Goal: Obtain resource: Download file/media

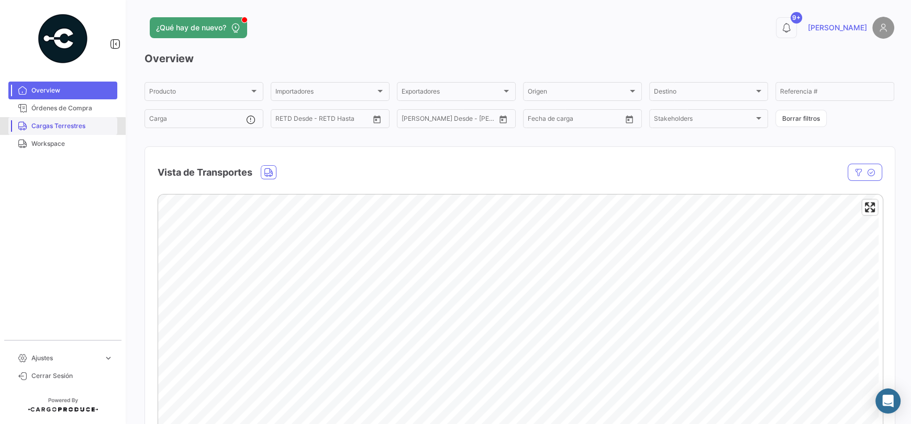
click at [62, 130] on span "Cargas Terrestres" at bounding box center [72, 125] width 82 height 9
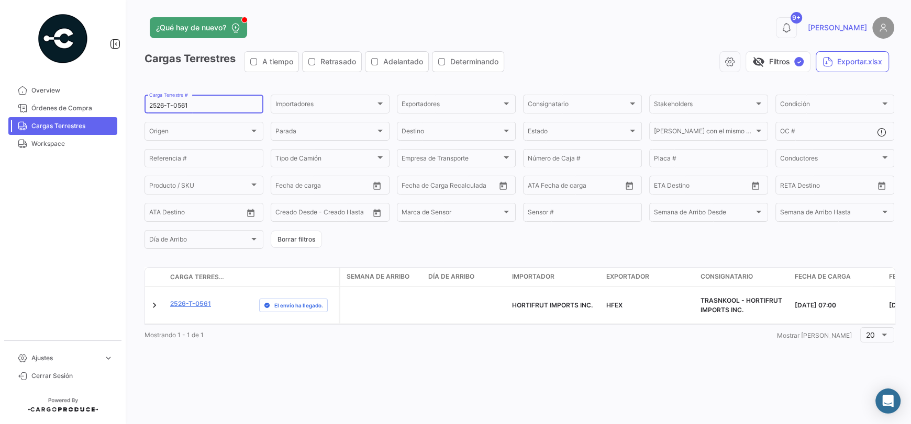
click at [208, 103] on input "2526-T-0561" at bounding box center [203, 105] width 109 height 7
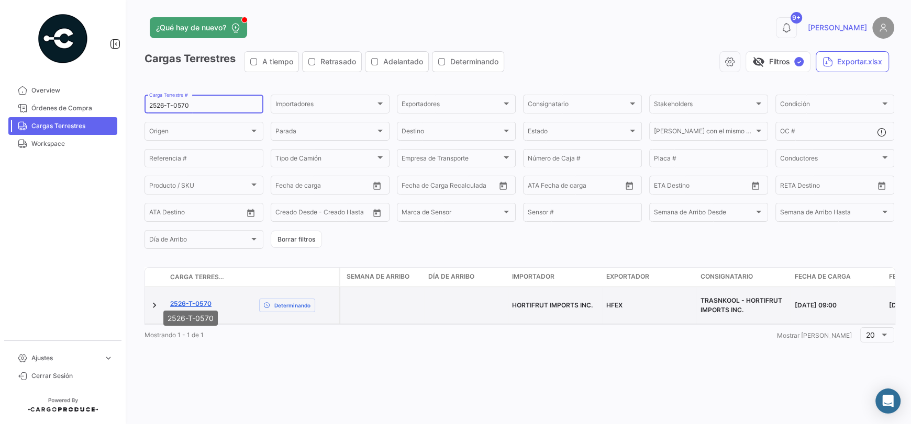
type input "2526-T-0570"
click at [205, 300] on link "2526-T-0570" at bounding box center [190, 303] width 41 height 9
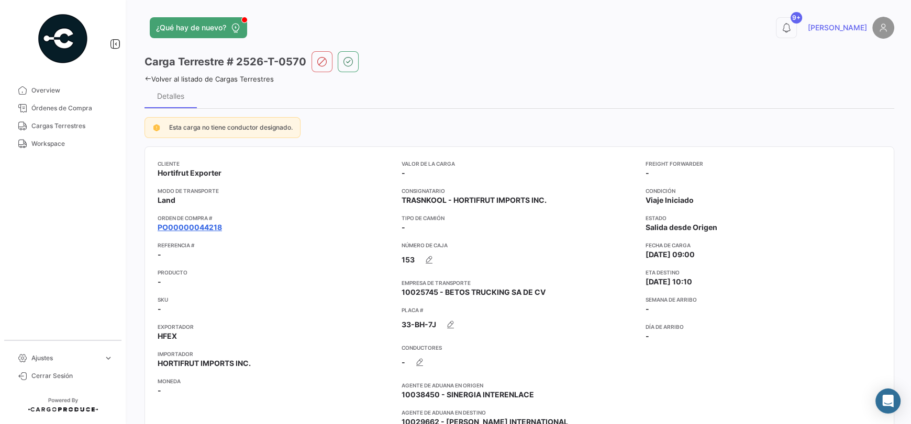
click at [209, 229] on link "PO00000044218" at bounding box center [190, 227] width 64 height 10
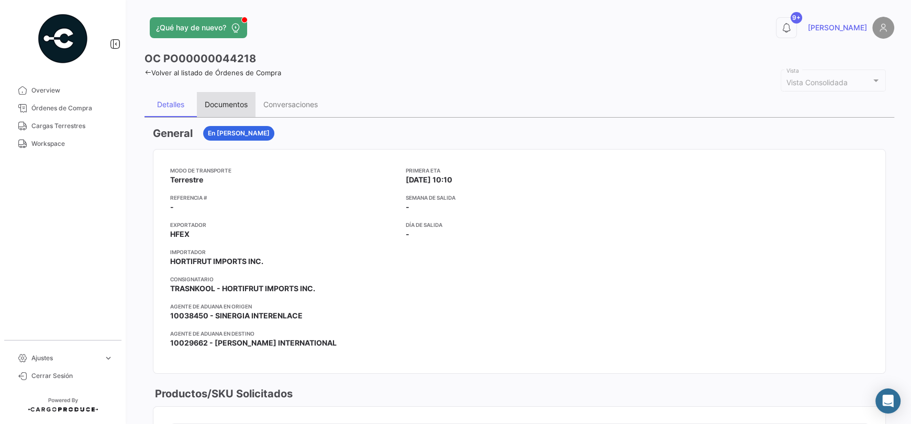
click at [208, 106] on div "Documentos" at bounding box center [226, 104] width 43 height 9
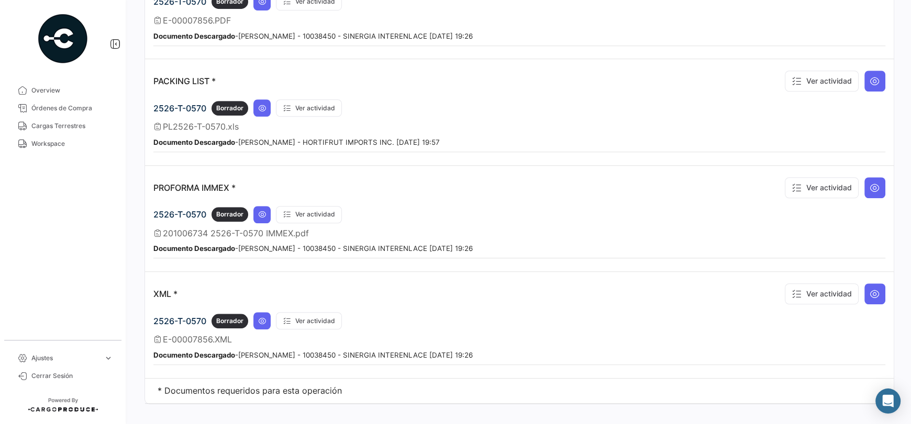
scroll to position [811, 0]
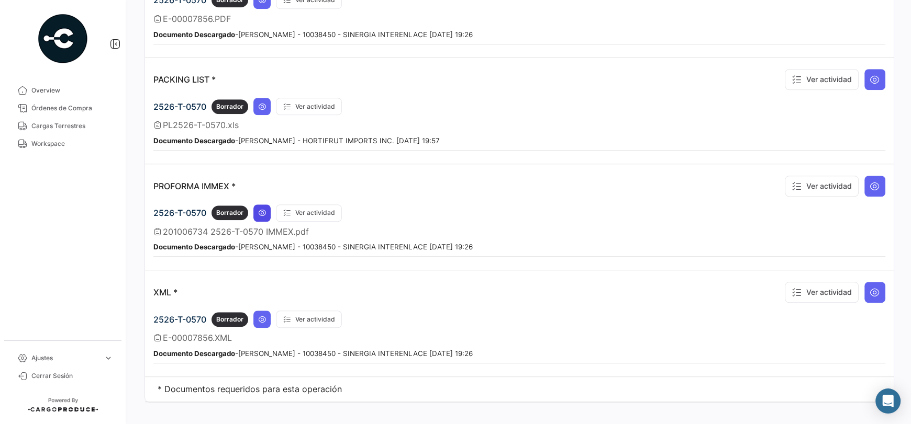
click at [264, 209] on icon at bounding box center [262, 213] width 8 height 8
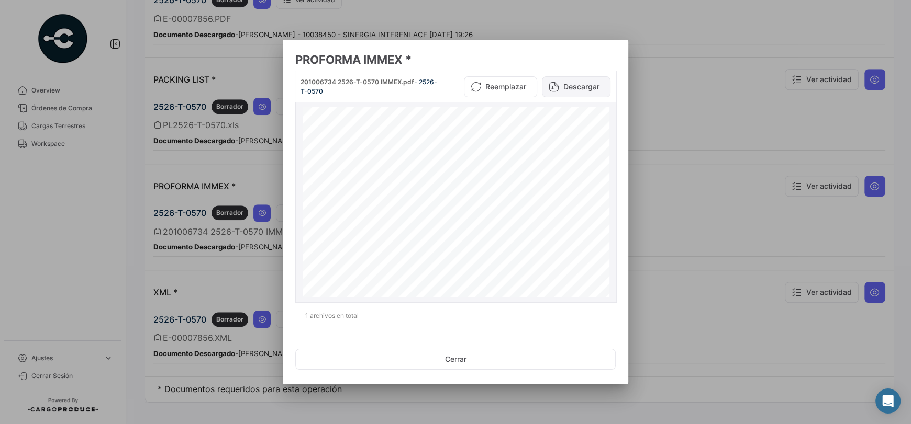
click at [572, 86] on button "Descargar" at bounding box center [576, 86] width 69 height 21
click at [490, 360] on button "Cerrar" at bounding box center [455, 359] width 320 height 21
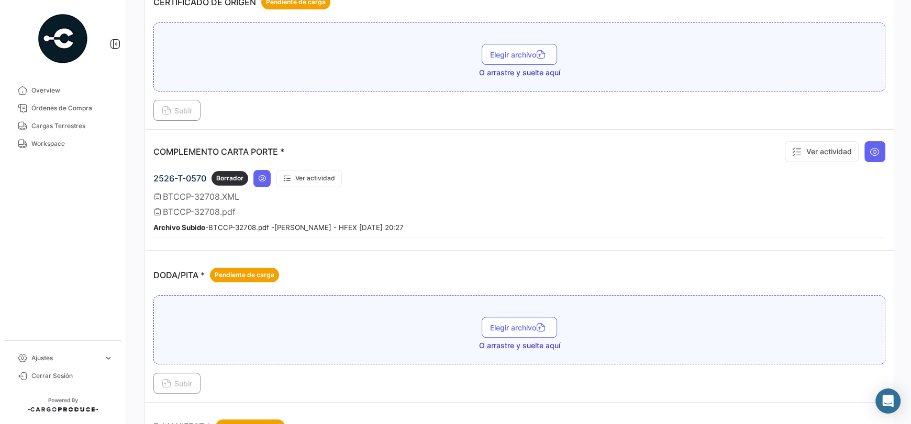
scroll to position [183, 0]
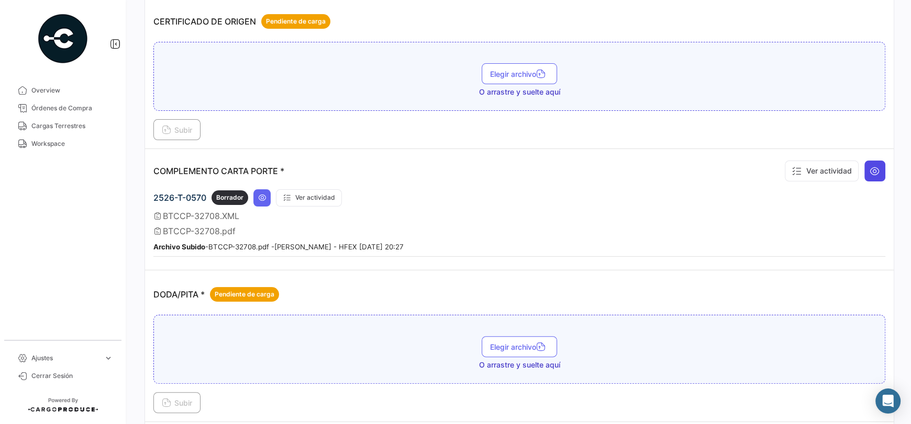
click at [869, 173] on icon at bounding box center [874, 171] width 10 height 10
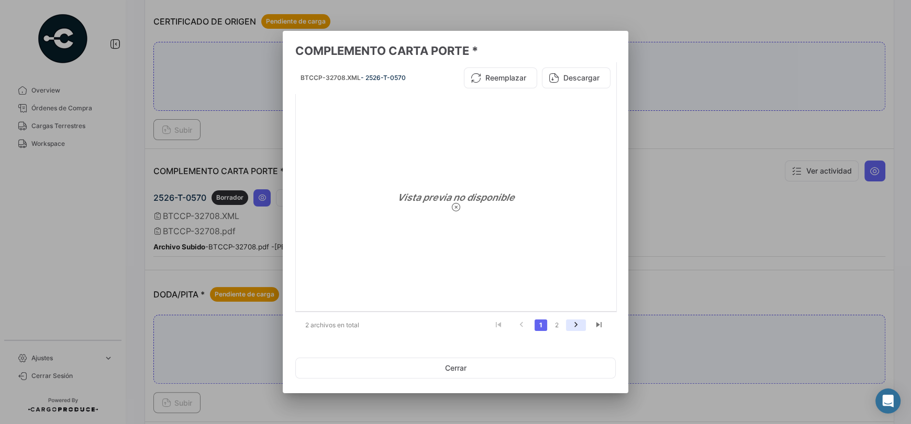
click at [569, 322] on icon "go to next page" at bounding box center [576, 326] width 14 height 13
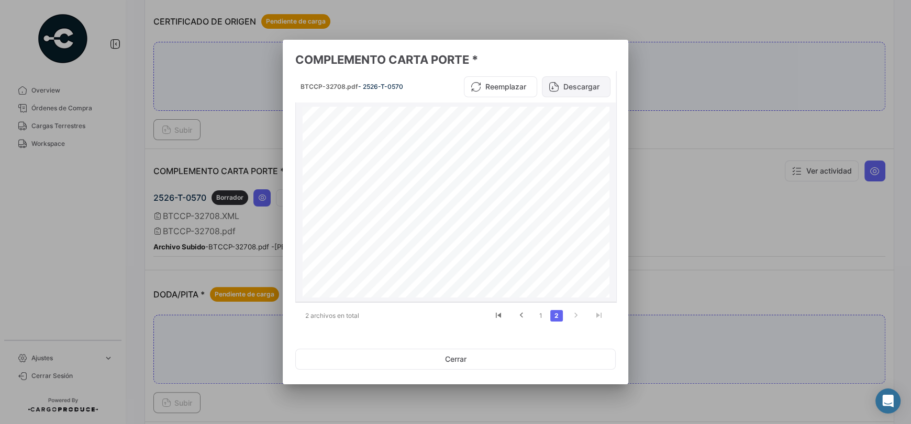
click at [586, 87] on button "Descargar" at bounding box center [576, 86] width 69 height 21
click at [440, 362] on button "Cerrar" at bounding box center [455, 359] width 320 height 21
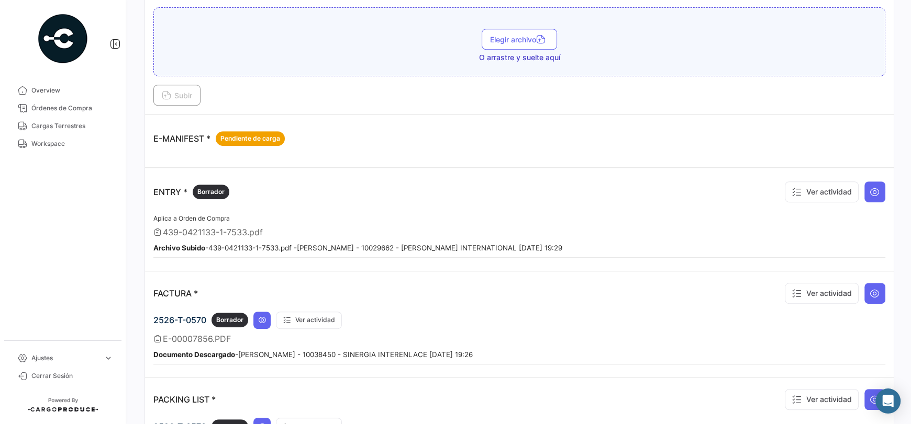
scroll to position [497, 0]
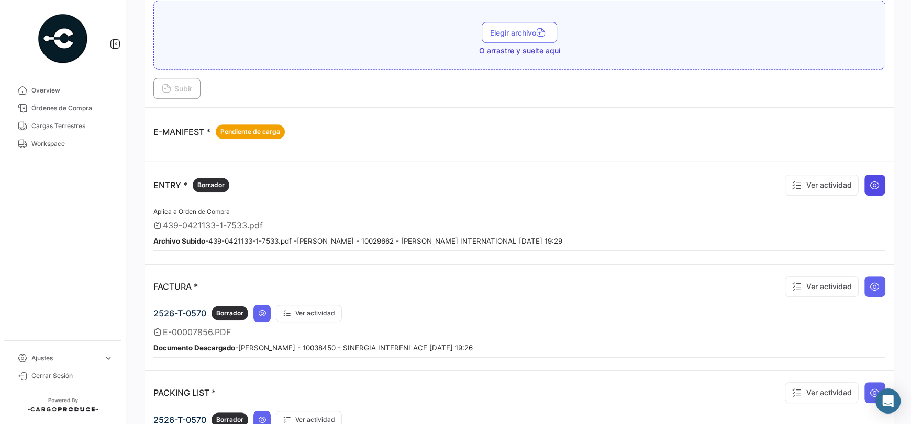
click at [869, 181] on icon at bounding box center [874, 185] width 10 height 10
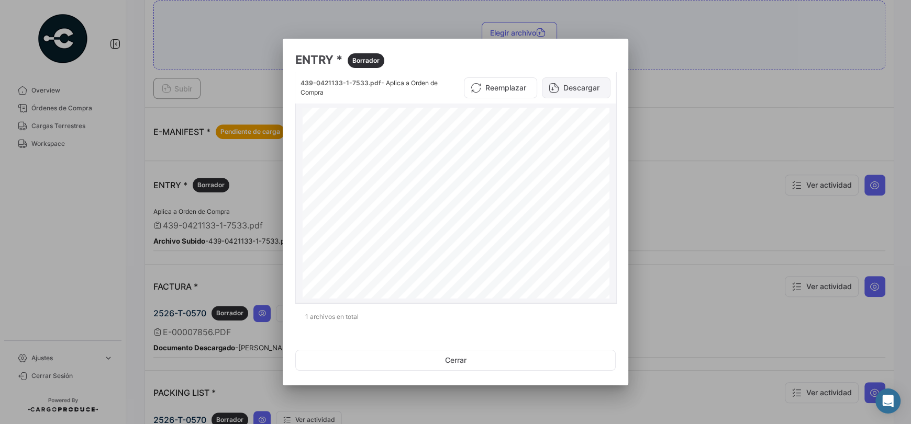
click at [573, 92] on button "Descargar" at bounding box center [576, 87] width 69 height 21
click at [457, 356] on button "Cerrar" at bounding box center [455, 360] width 320 height 21
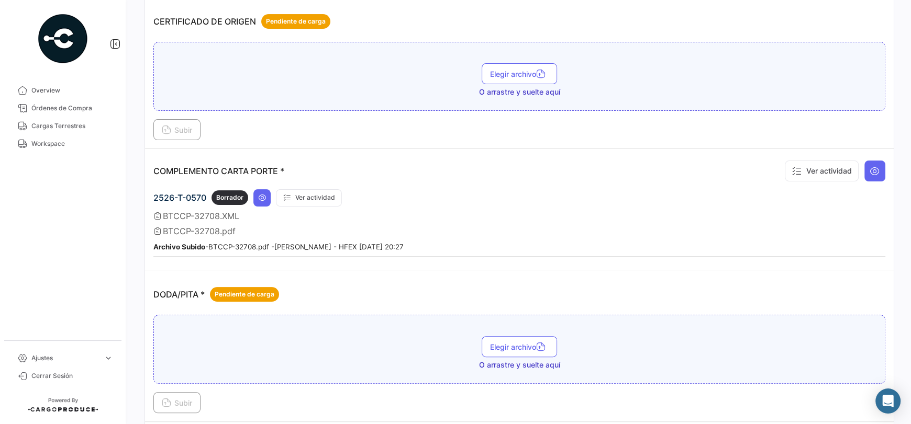
scroll to position [0, 0]
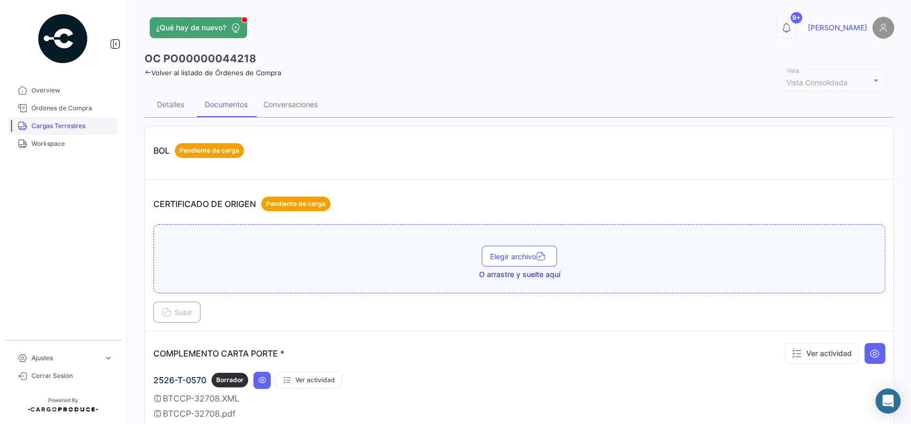
drag, startPoint x: 53, startPoint y: 127, endPoint x: 103, endPoint y: 127, distance: 49.2
click at [53, 127] on span "Cargas Terrestres" at bounding box center [72, 125] width 82 height 9
